Goal: Information Seeking & Learning: Learn about a topic

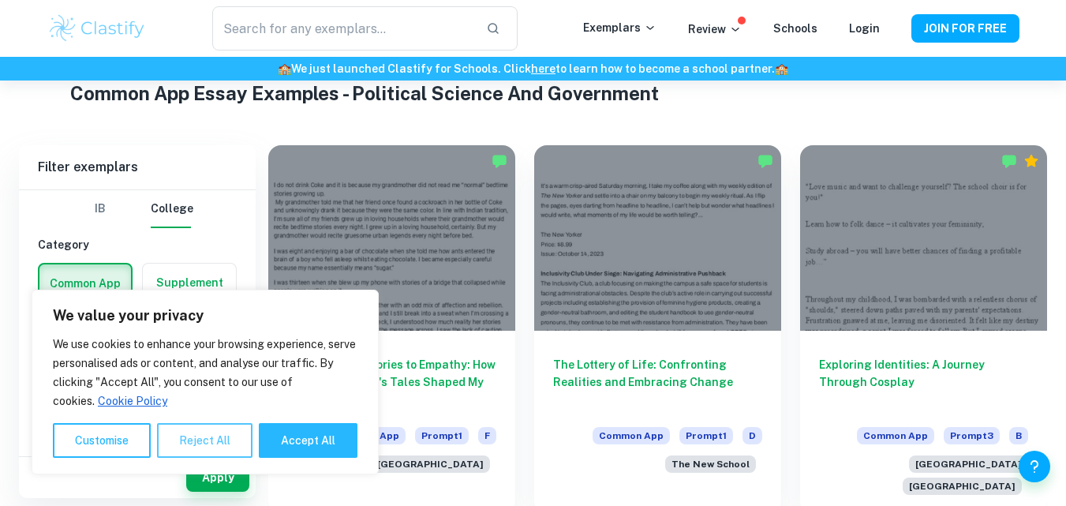
scroll to position [387, 0]
click at [222, 447] on button "Reject All" at bounding box center [204, 440] width 95 height 35
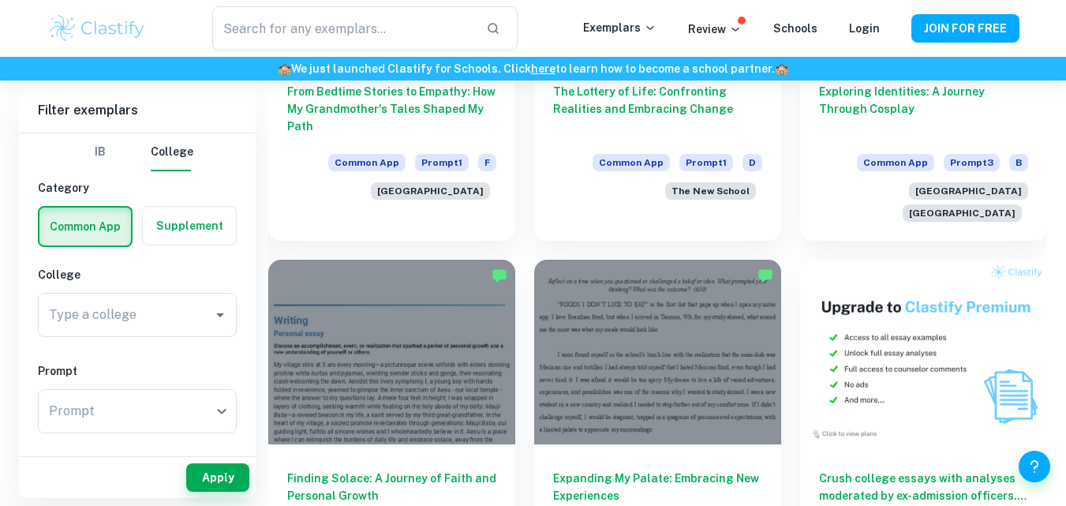
scroll to position [671, 0]
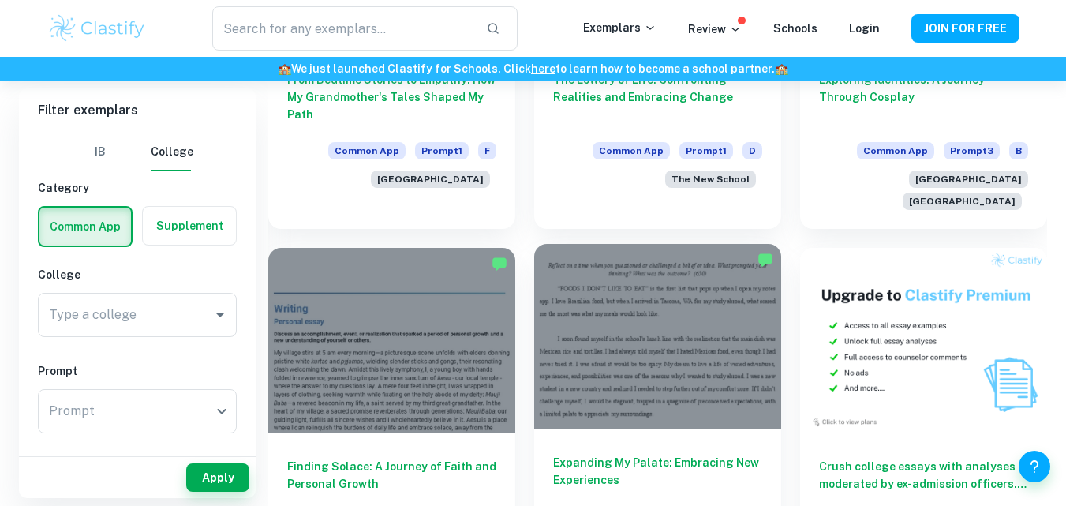
click at [644, 378] on div at bounding box center [657, 336] width 247 height 185
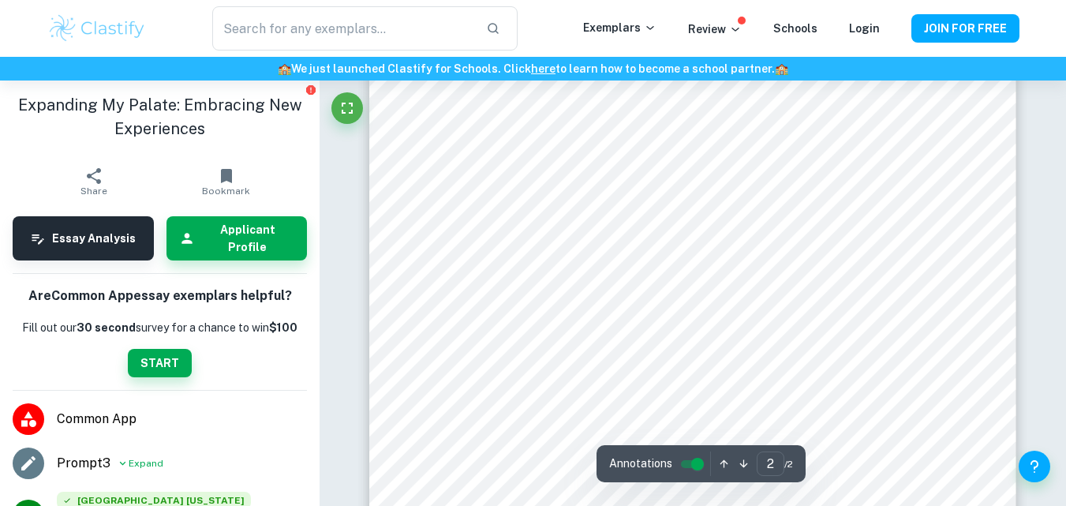
scroll to position [1392, 0]
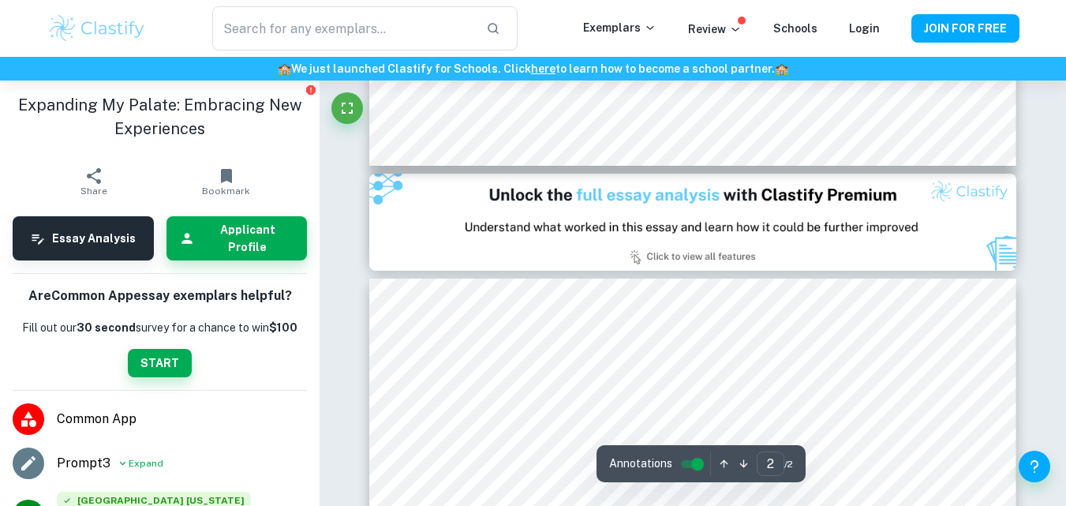
type input "1"
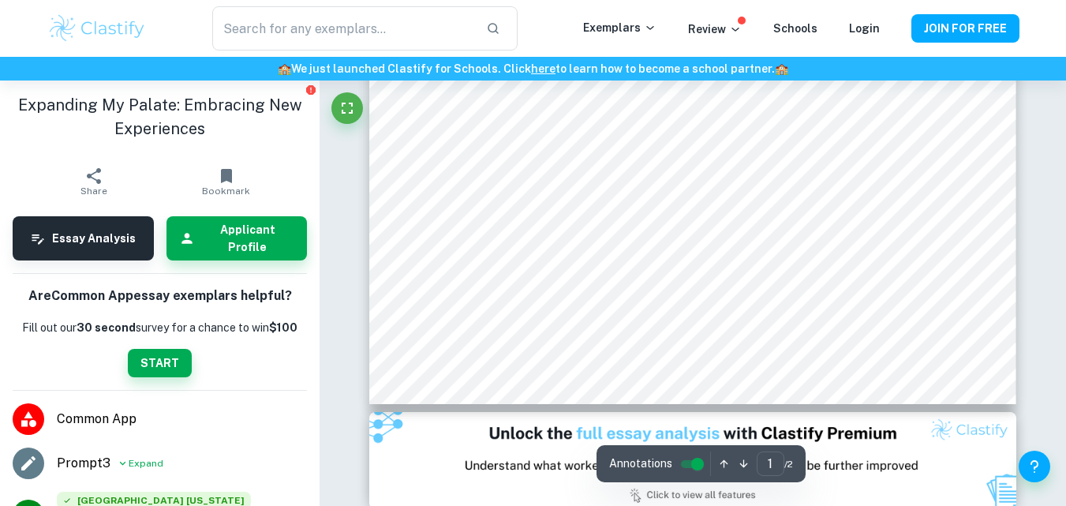
scroll to position [0, 0]
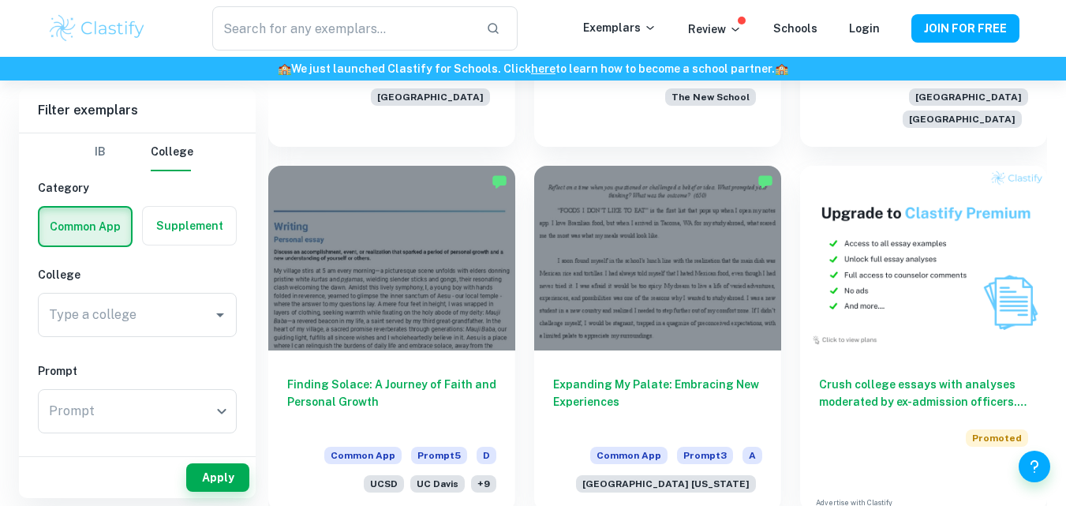
scroll to position [757, 0]
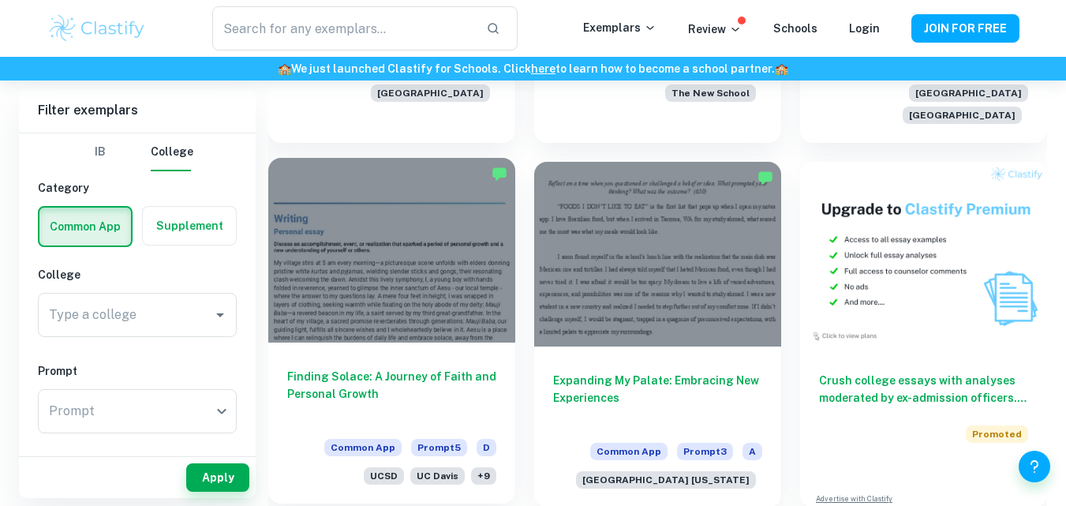
click at [449, 244] on div at bounding box center [391, 250] width 247 height 185
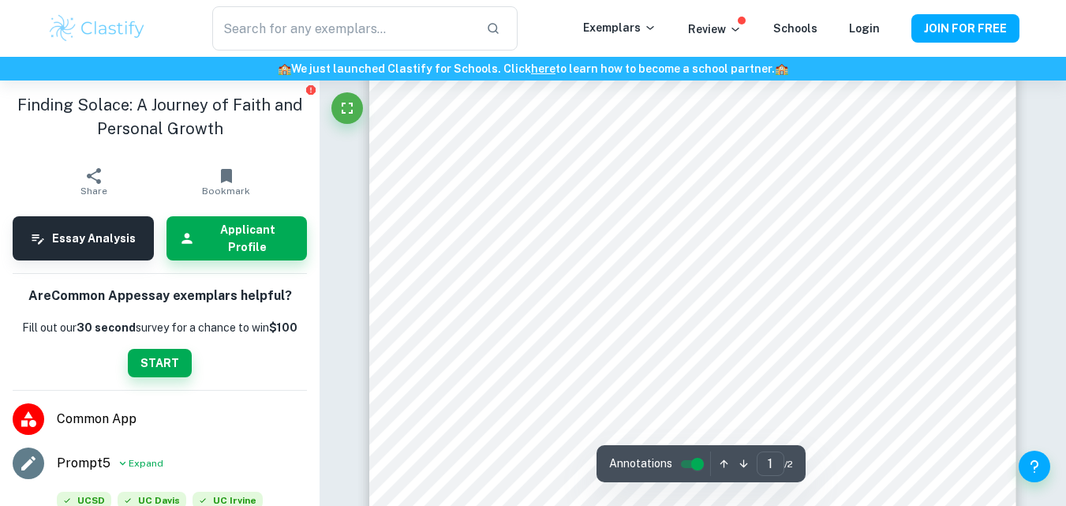
scroll to position [59, 0]
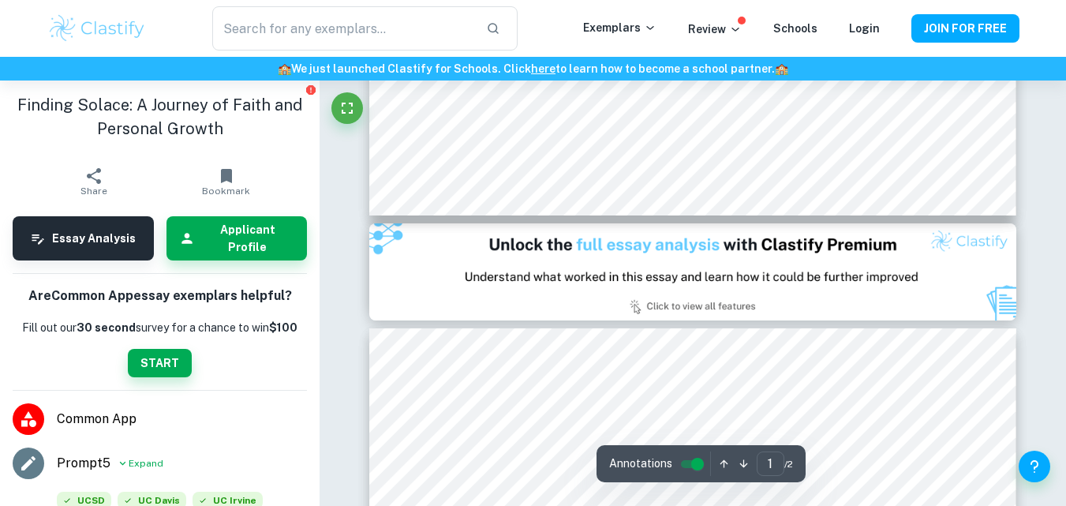
type input "2"
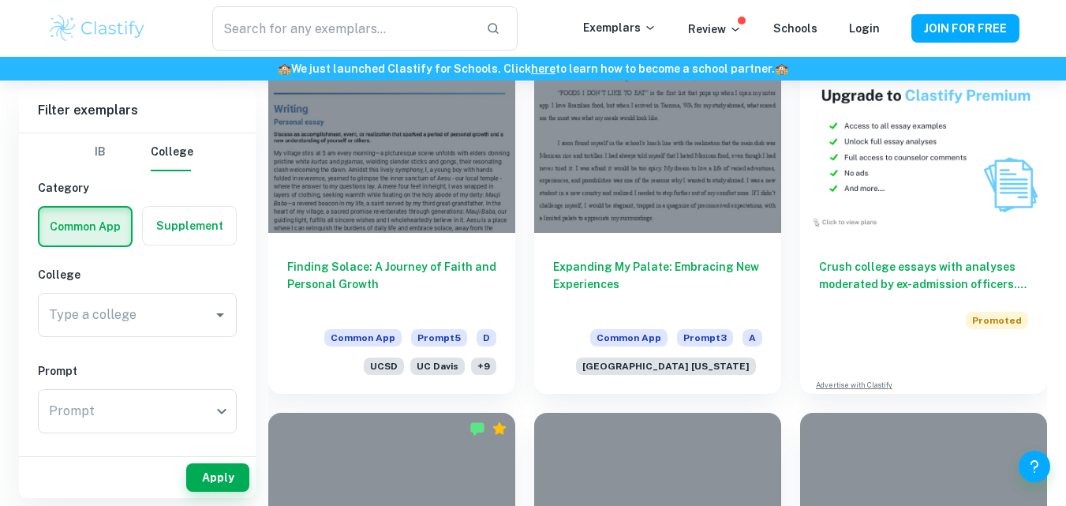
scroll to position [757, 0]
